Goal: Task Accomplishment & Management: Manage account settings

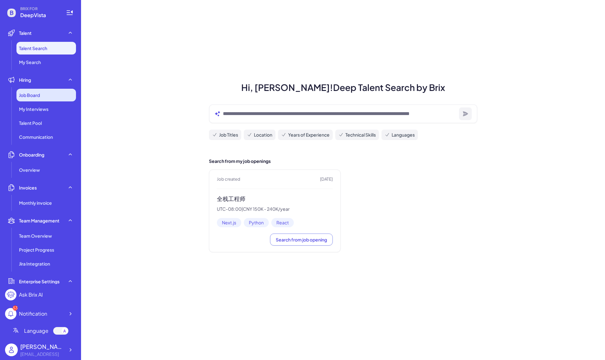
click at [31, 89] on div "Job Board" at bounding box center [46, 95] width 60 height 13
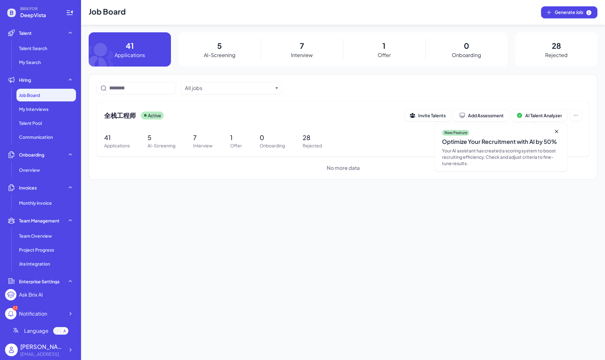
click at [224, 48] on div "5 AI-Screening" at bounding box center [220, 49] width 82 height 34
click at [136, 121] on div "全栈工程师 Active Invite Talents Add Assessment AI Talent Analyzer New Feature Optim…" at bounding box center [343, 115] width 478 height 12
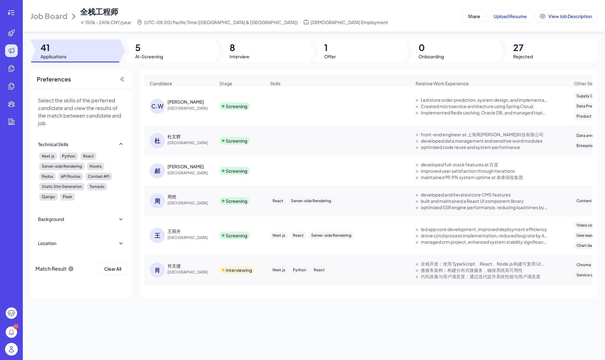
scroll to position [54, 0]
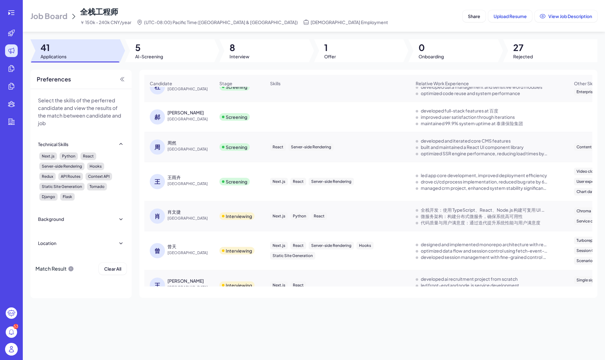
click at [193, 249] on div "曾天" at bounding box center [190, 246] width 47 height 6
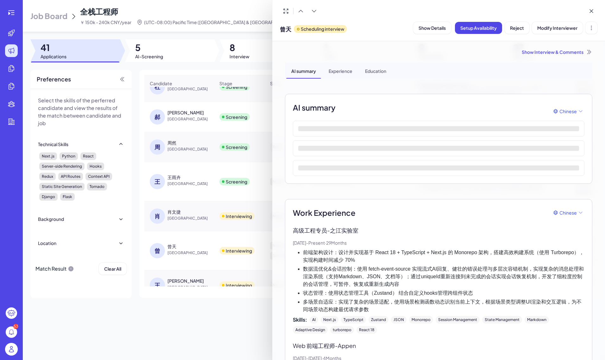
click at [196, 209] on div at bounding box center [302, 180] width 605 height 360
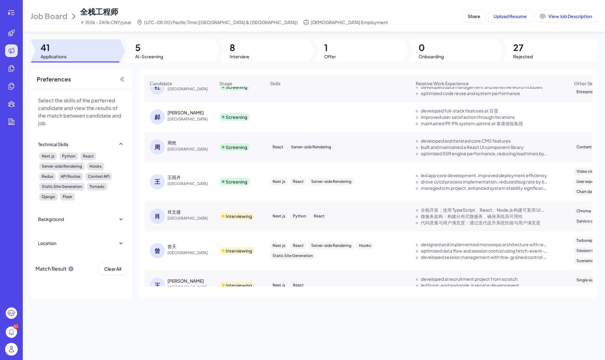
click at [189, 221] on span "[GEOGRAPHIC_DATA]" at bounding box center [190, 218] width 47 height 6
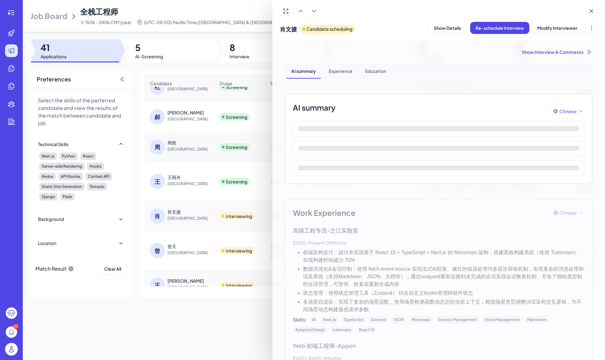
click at [186, 244] on div at bounding box center [302, 180] width 605 height 360
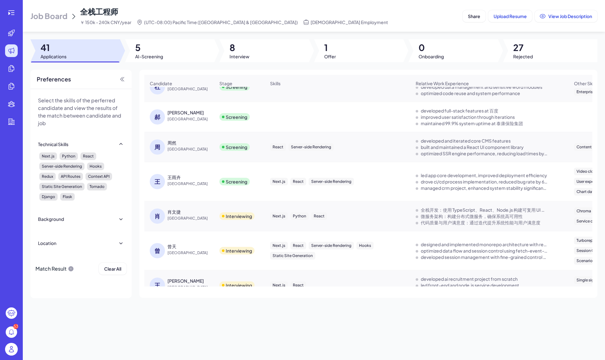
click at [179, 256] on span "[GEOGRAPHIC_DATA]" at bounding box center [190, 252] width 47 height 6
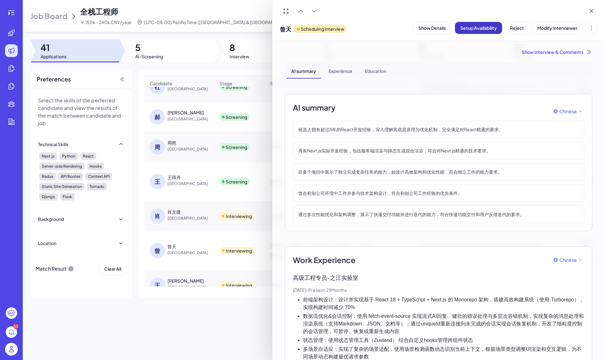
click at [473, 29] on span "Setup Availability" at bounding box center [478, 28] width 36 height 6
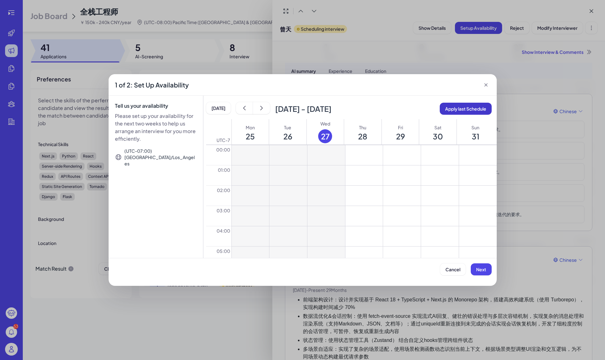
click at [459, 109] on span "Apply last Schedule" at bounding box center [465, 109] width 41 height 6
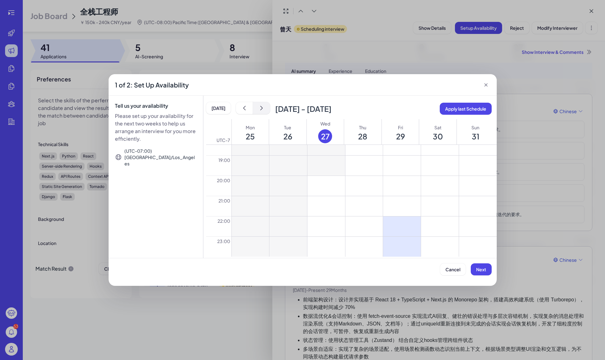
click at [256, 104] on button "show next" at bounding box center [261, 108] width 17 height 12
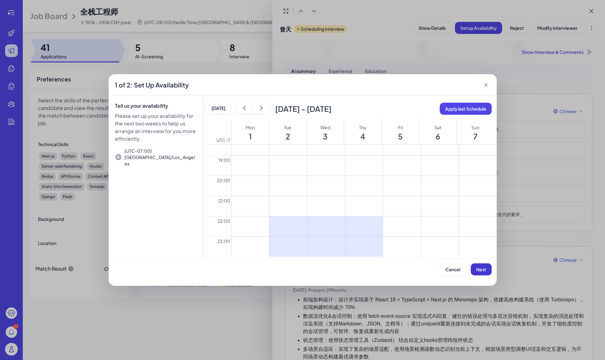
click at [479, 267] on span "Next" at bounding box center [481, 269] width 10 height 6
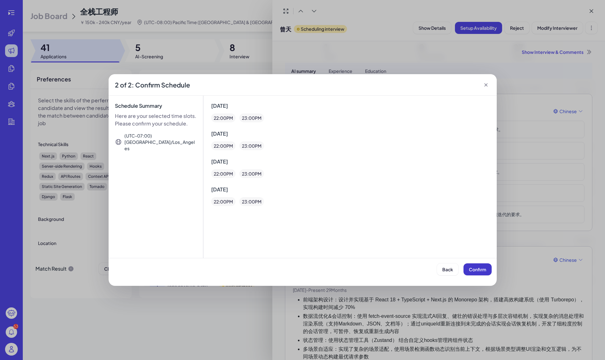
click at [479, 267] on span "Confirm" at bounding box center [477, 269] width 17 height 6
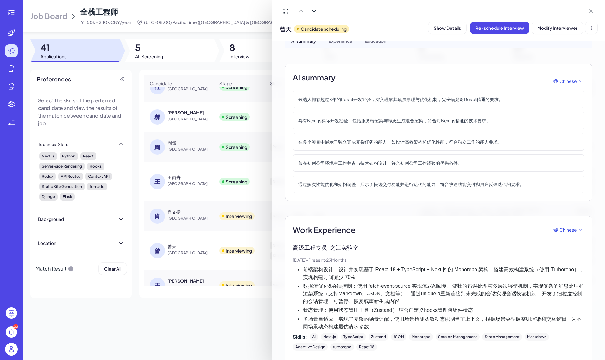
scroll to position [0, 0]
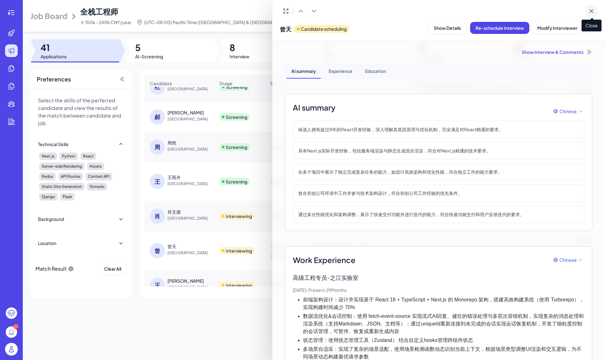
click at [590, 12] on icon at bounding box center [591, 11] width 6 height 6
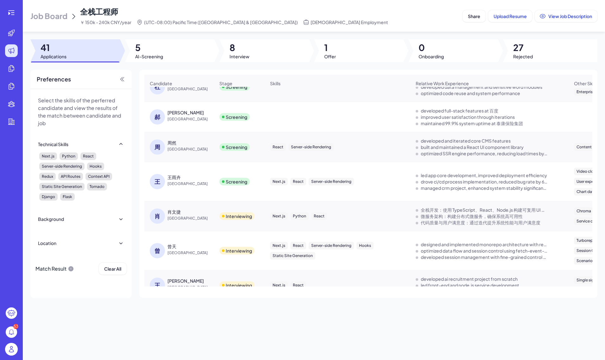
click at [177, 159] on div "[PERSON_NAME]然 China" at bounding box center [179, 146] width 69 height 25
click at [175, 152] on span "[GEOGRAPHIC_DATA]" at bounding box center [190, 149] width 47 height 6
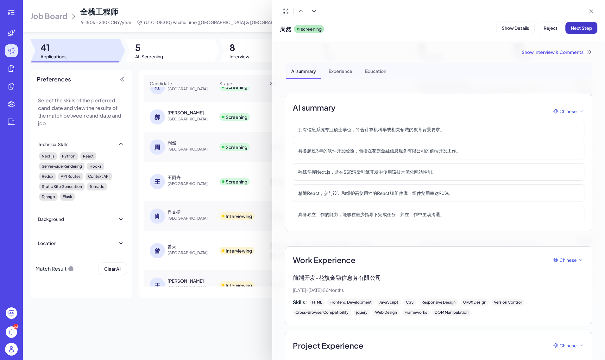
click at [582, 28] on span "Next Step" at bounding box center [581, 28] width 21 height 6
click at [554, 28] on span "Assign Interviewer" at bounding box center [544, 28] width 39 height 6
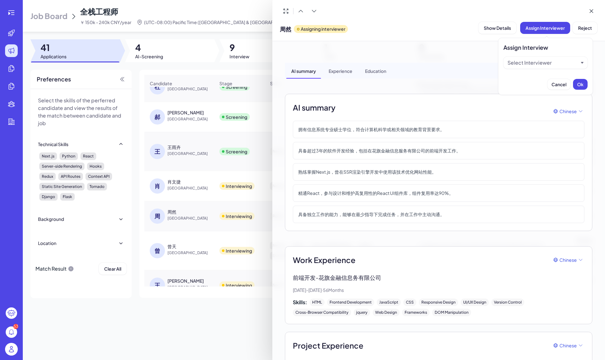
click at [548, 62] on div "Select Interviewer" at bounding box center [529, 63] width 44 height 8
click at [542, 76] on div "[PERSON_NAME]" at bounding box center [545, 77] width 79 height 11
click at [582, 85] on span "Ok" at bounding box center [580, 84] width 6 height 6
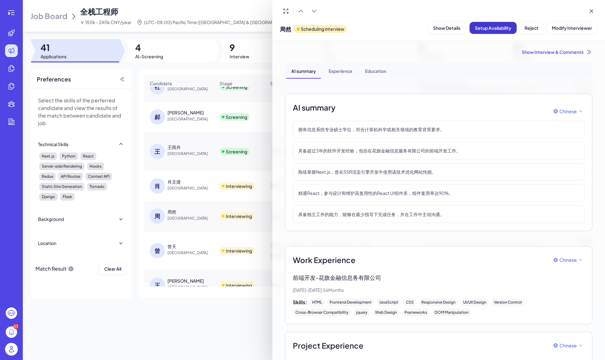
click at [498, 28] on span "Setup Availability" at bounding box center [493, 28] width 36 height 6
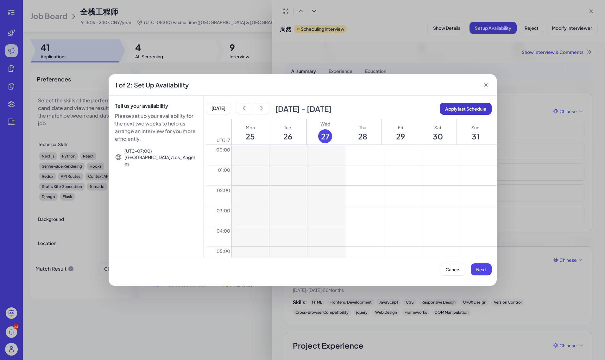
click at [472, 109] on span "Apply last Schedule" at bounding box center [465, 109] width 41 height 6
click at [479, 270] on span "Next" at bounding box center [481, 269] width 10 height 6
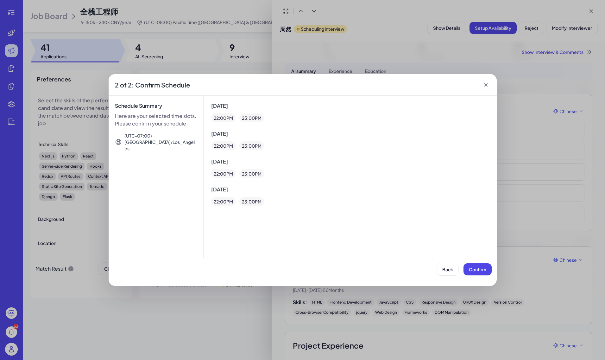
drag, startPoint x: 479, startPoint y: 267, endPoint x: 446, endPoint y: 287, distance: 38.2
click at [446, 288] on div "2 of 2: Confirm Schedule Schedule Summary Here are your selected time slots. Pl…" at bounding box center [302, 180] width 605 height 360
click at [447, 270] on span "Back" at bounding box center [447, 269] width 11 height 6
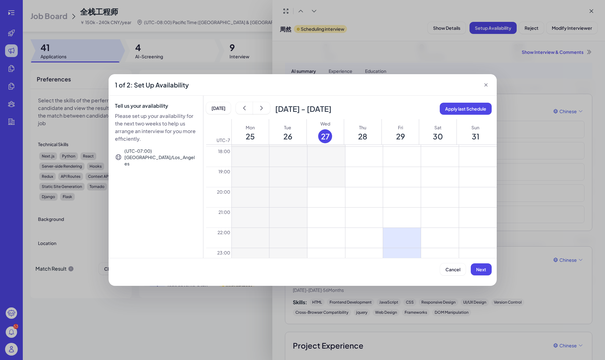
scroll to position [374, 0]
click at [358, 228] on button at bounding box center [364, 226] width 38 height 20
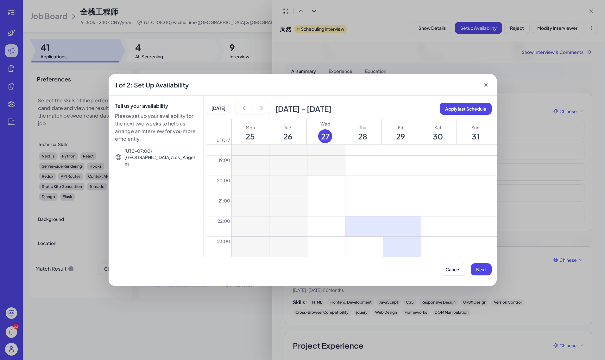
click at [358, 244] on button at bounding box center [364, 246] width 38 height 20
click at [481, 270] on span "Next" at bounding box center [481, 269] width 10 height 6
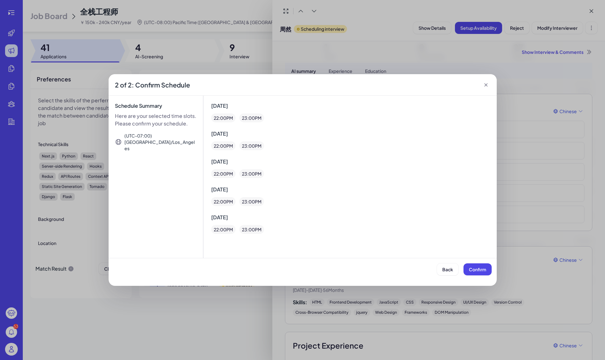
click at [245, 176] on div "23 :00 PM" at bounding box center [252, 173] width 20 height 6
click at [448, 266] on span "Back" at bounding box center [447, 269] width 11 height 6
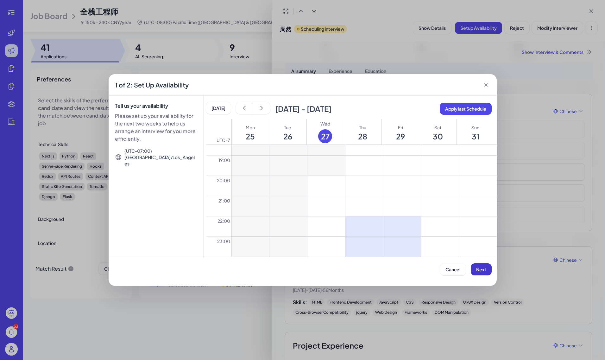
click at [483, 271] on span "Next" at bounding box center [481, 269] width 10 height 6
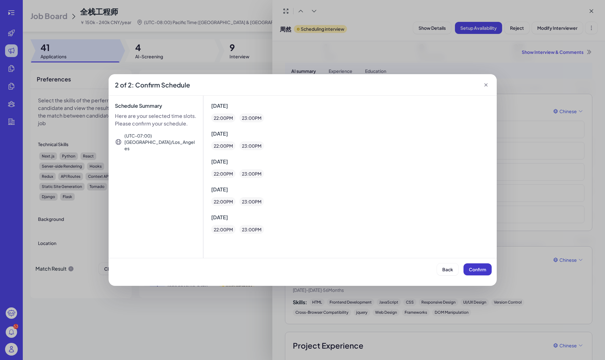
click at [477, 272] on span "Confirm" at bounding box center [477, 269] width 17 height 6
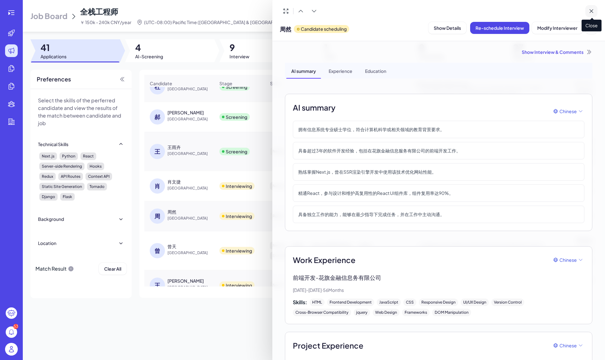
click at [592, 10] on icon at bounding box center [591, 11] width 6 height 6
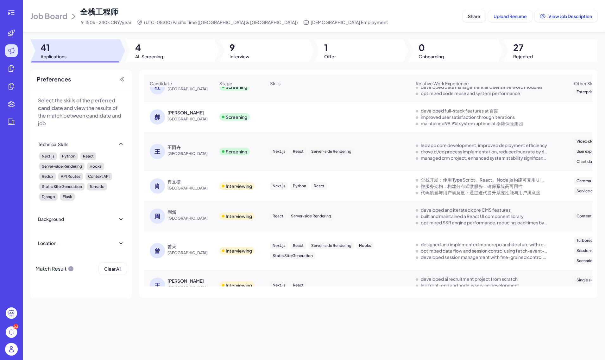
scroll to position [0, 0]
